Goal: Information Seeking & Learning: Learn about a topic

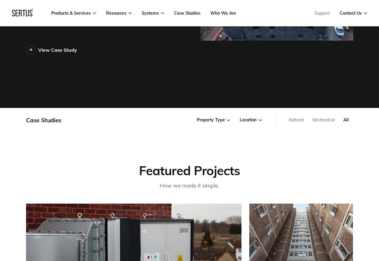
scroll to position [215, 0]
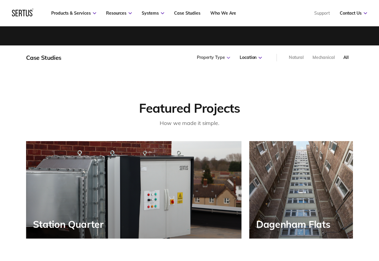
click at [217, 60] on div "Property Type" at bounding box center [213, 58] width 33 height 6
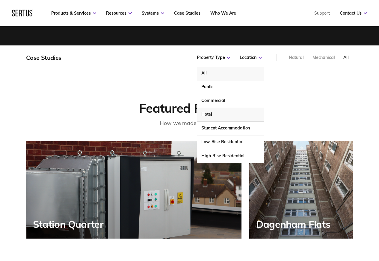
click at [207, 115] on div "Hotel" at bounding box center [230, 115] width 66 height 14
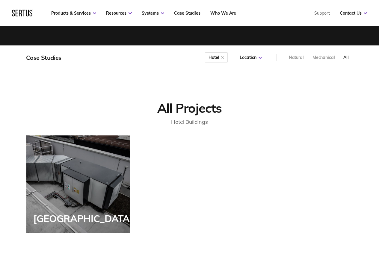
scroll to position [121, 343]
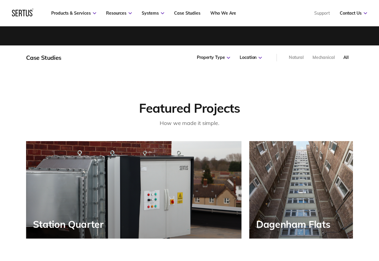
scroll to position [432, 343]
click at [219, 58] on div "Property Type" at bounding box center [213, 58] width 33 height 6
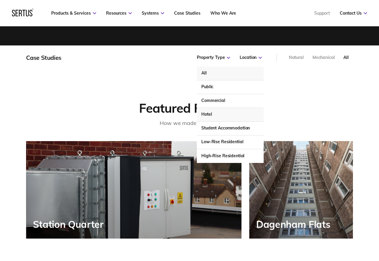
click at [208, 115] on div "Hotel" at bounding box center [230, 115] width 66 height 14
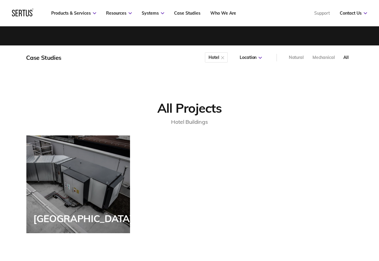
scroll to position [121, 343]
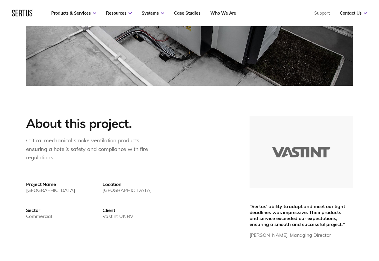
scroll to position [215, 0]
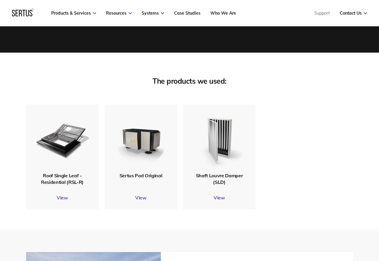
scroll to position [1042, 0]
